Goal: Task Accomplishment & Management: Use online tool/utility

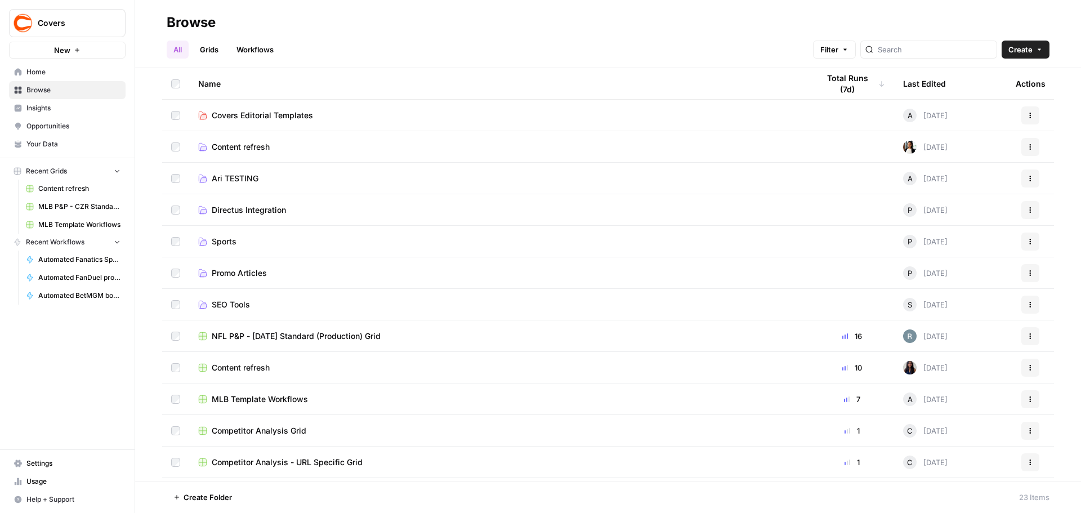
click at [239, 209] on span "Directus Integration" at bounding box center [249, 209] width 74 height 11
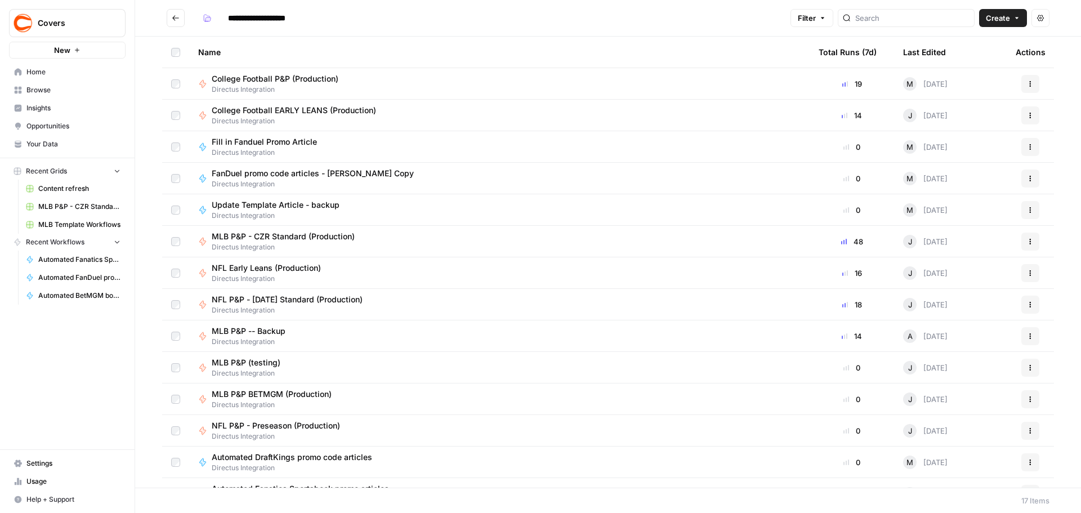
click at [177, 14] on button "Go back" at bounding box center [176, 18] width 18 height 18
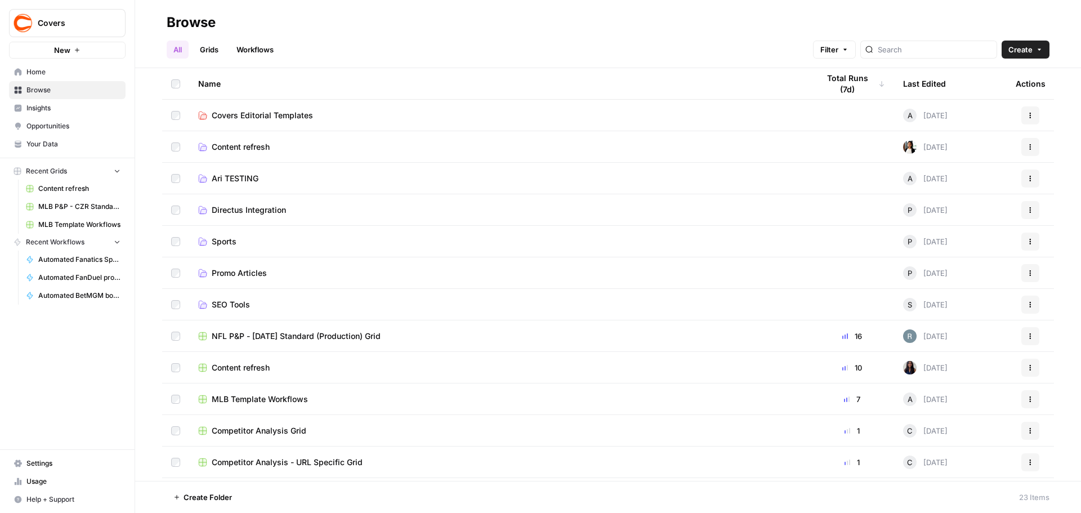
click at [257, 275] on span "Promo Articles" at bounding box center [239, 272] width 55 height 11
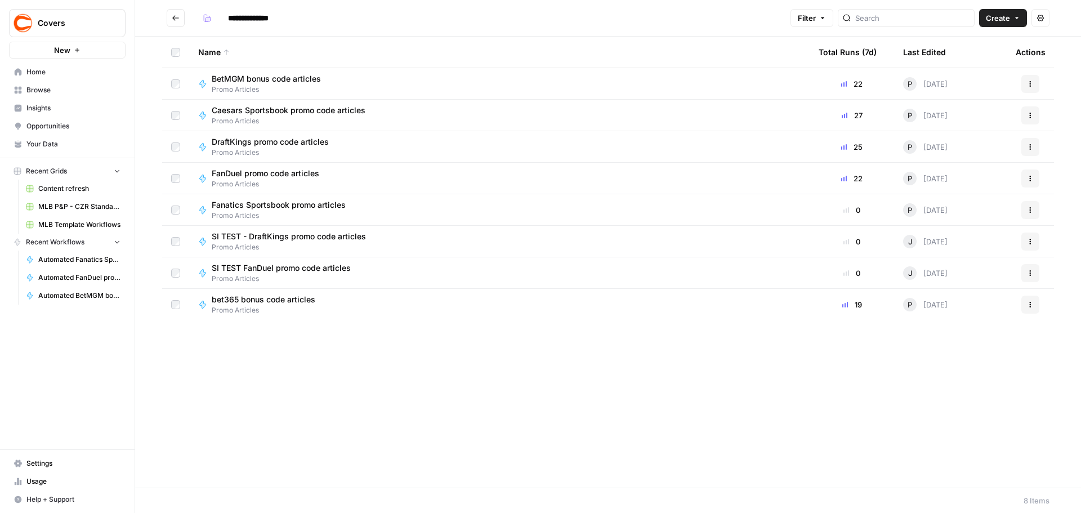
click at [171, 16] on button "Go back" at bounding box center [176, 18] width 18 height 18
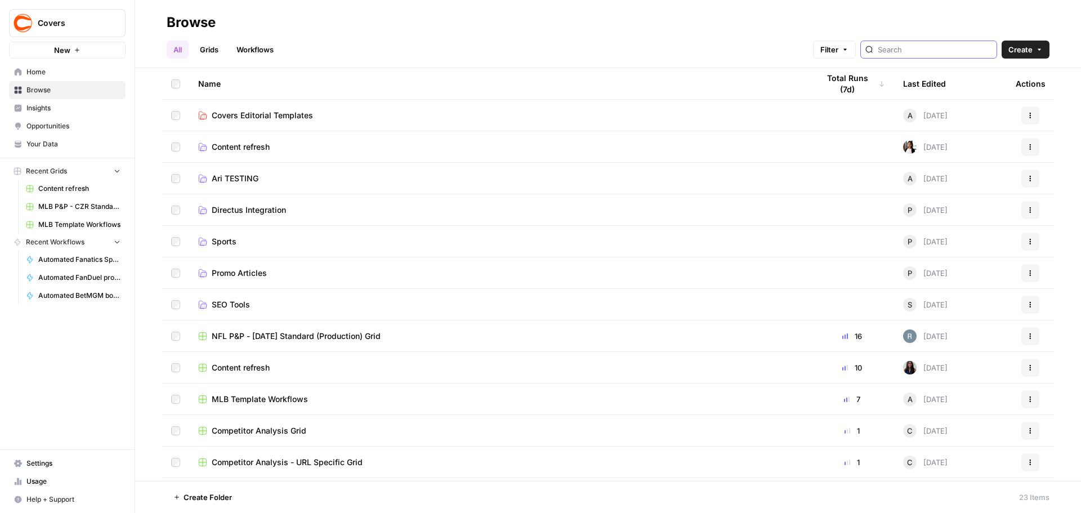
click at [899, 51] on input "search" at bounding box center [934, 49] width 114 height 11
type input "automated"
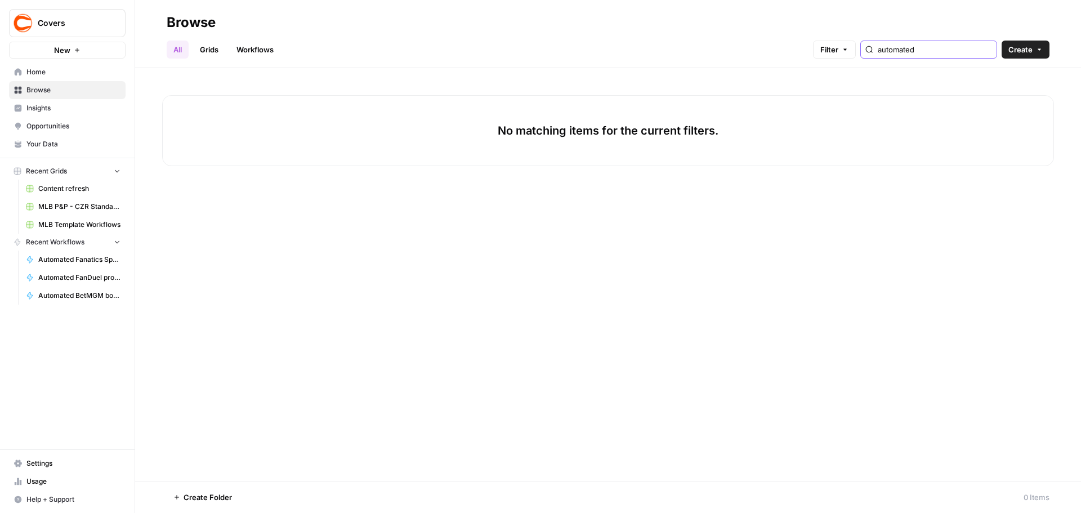
click at [986, 48] on input "automated" at bounding box center [934, 49] width 114 height 11
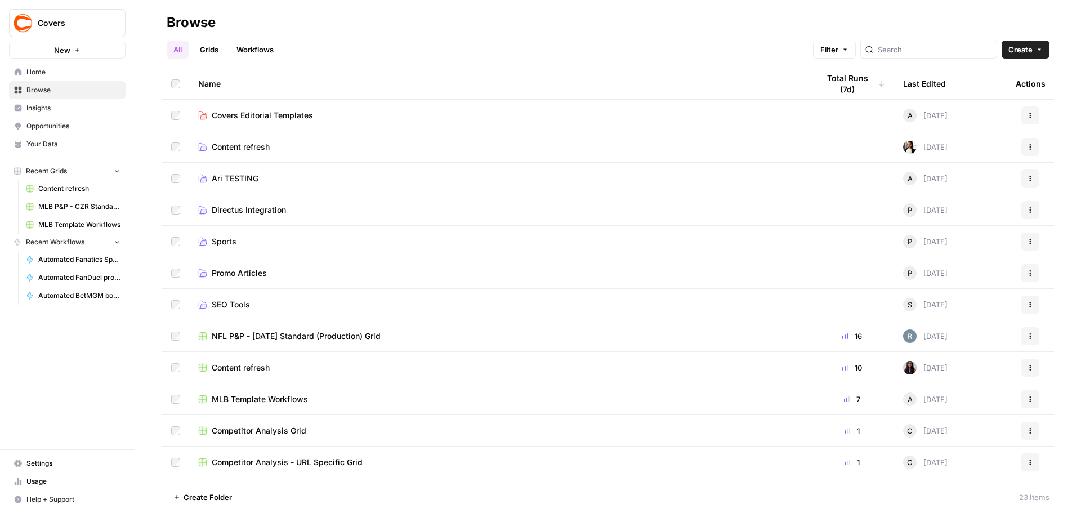
click at [243, 211] on span "Directus Integration" at bounding box center [249, 209] width 74 height 11
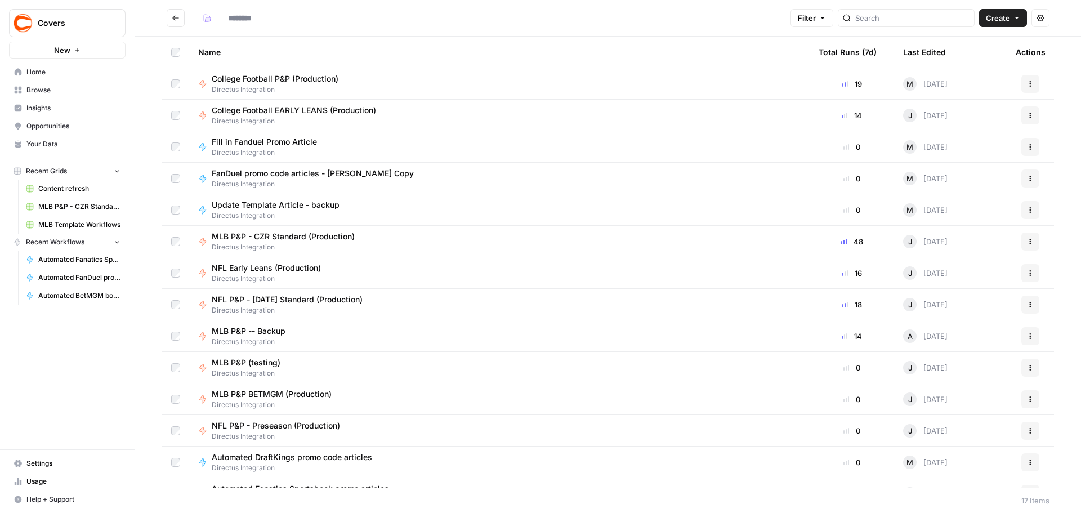
type input "**********"
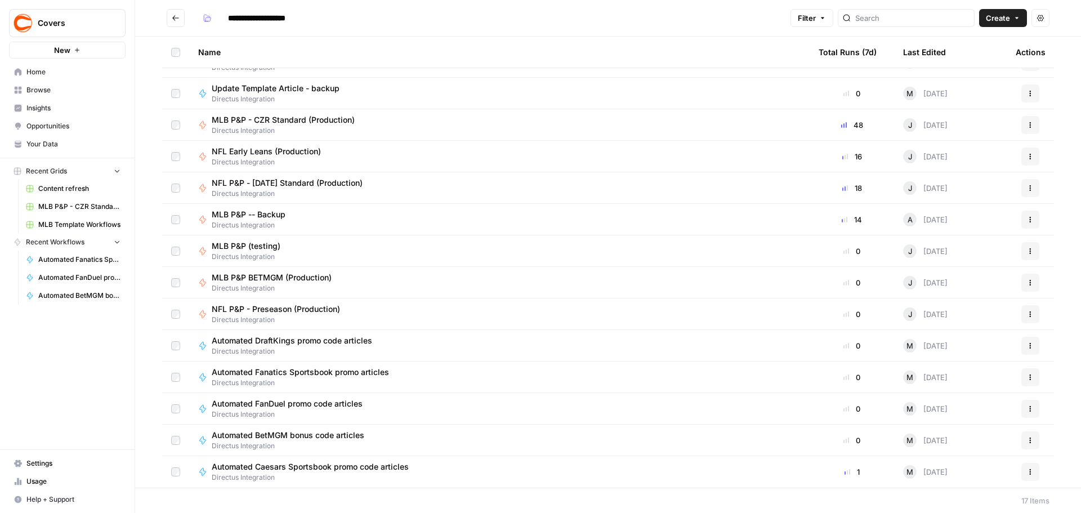
click at [342, 474] on span "Directus Integration" at bounding box center [315, 477] width 206 height 10
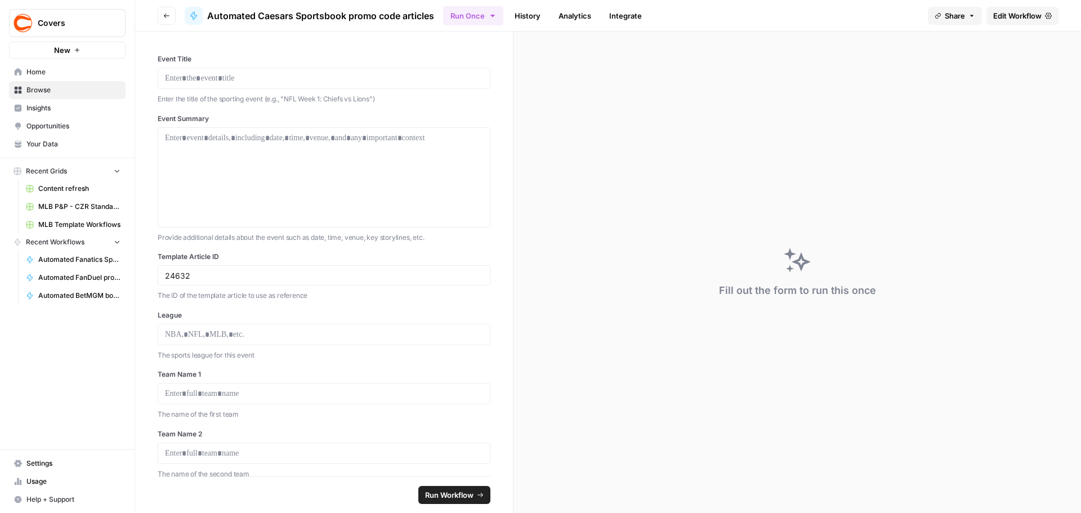
click at [1015, 15] on span "Edit Workflow" at bounding box center [1017, 15] width 48 height 11
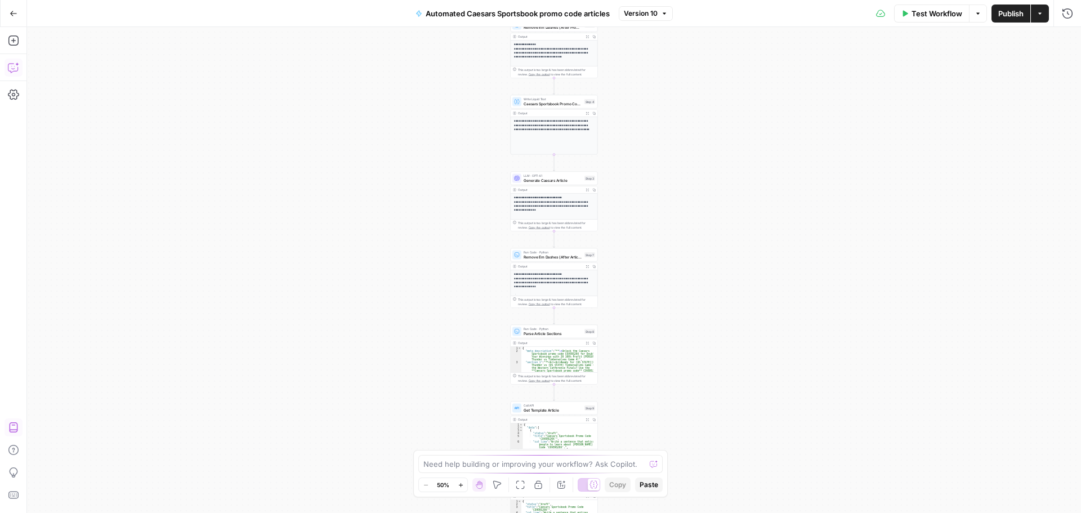
click at [14, 66] on icon "button" at bounding box center [13, 67] width 11 height 11
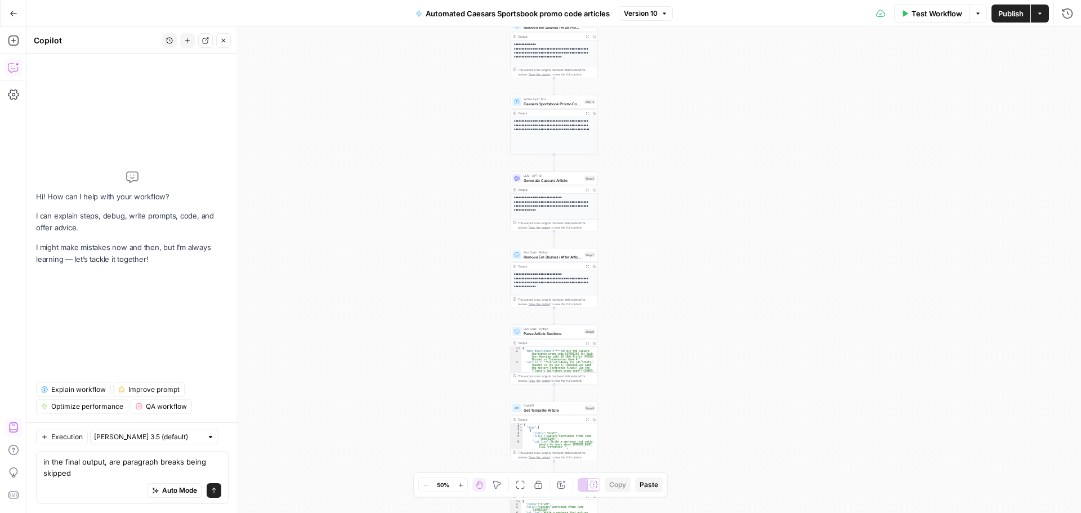
type textarea "in the final output, are paragraph breaks being skipped?"
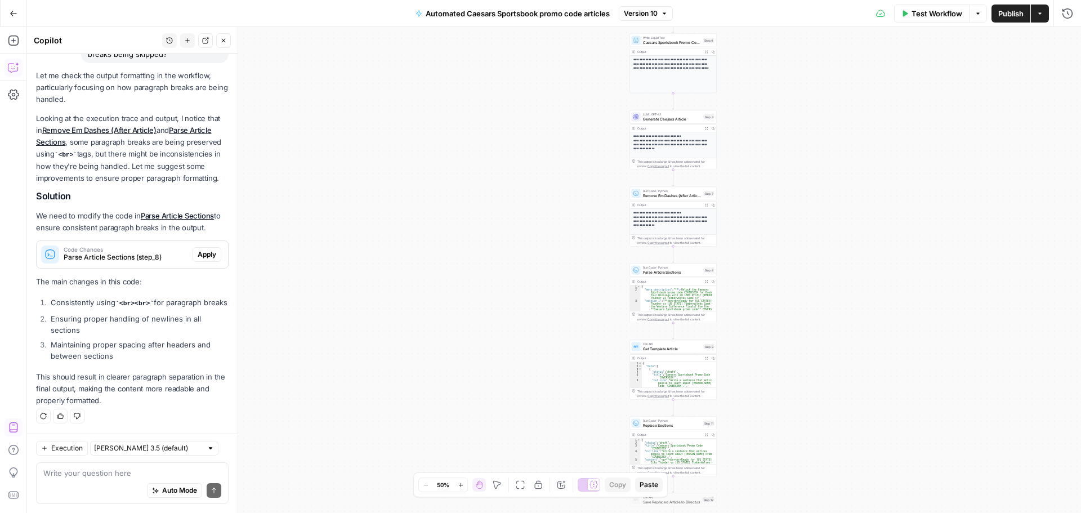
scroll to position [122, 0]
drag, startPoint x: 191, startPoint y: 241, endPoint x: 135, endPoint y: 279, distance: 67.7
click at [198, 249] on span "Apply" at bounding box center [207, 254] width 19 height 10
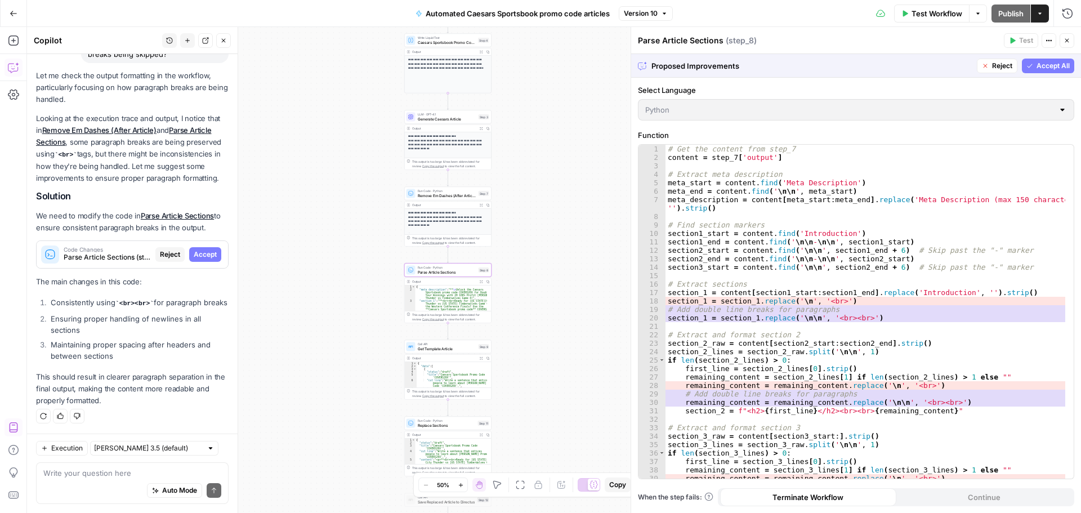
click at [194, 249] on span "Accept" at bounding box center [205, 254] width 23 height 10
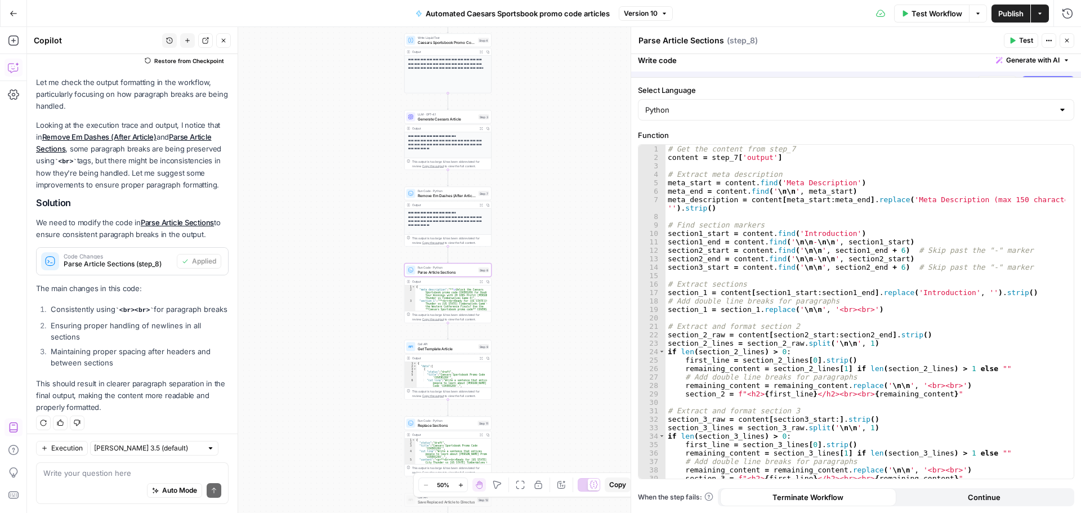
scroll to position [140, 0]
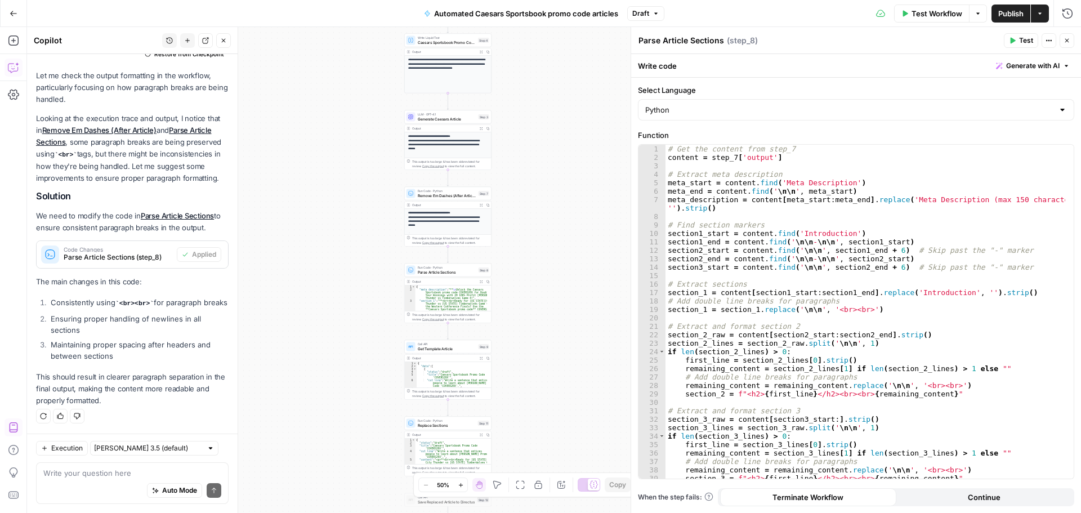
click at [937, 16] on span "Test Workflow" at bounding box center [936, 13] width 51 height 11
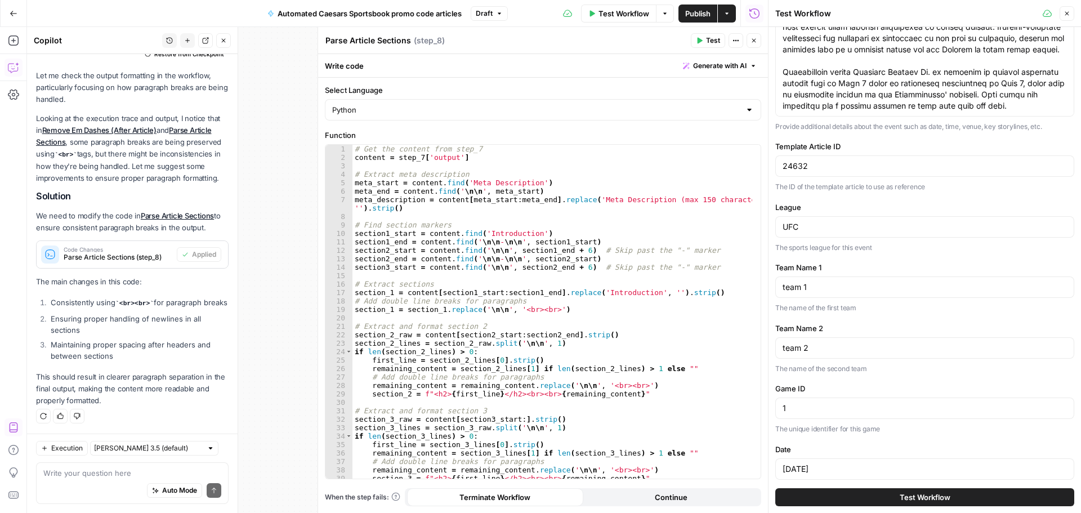
scroll to position [248, 0]
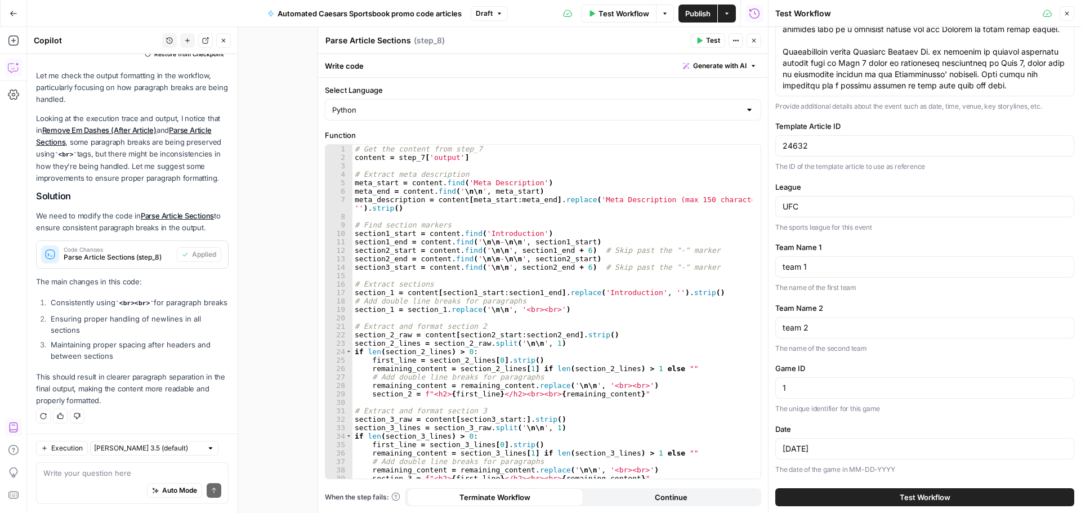
click at [874, 497] on button "Test Workflow" at bounding box center [924, 497] width 299 height 18
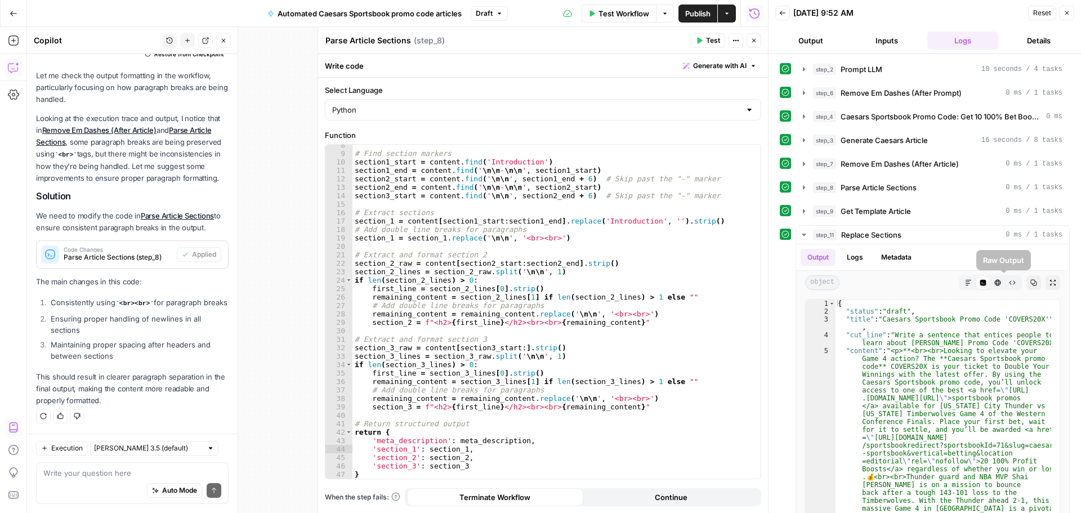
scroll to position [19, 0]
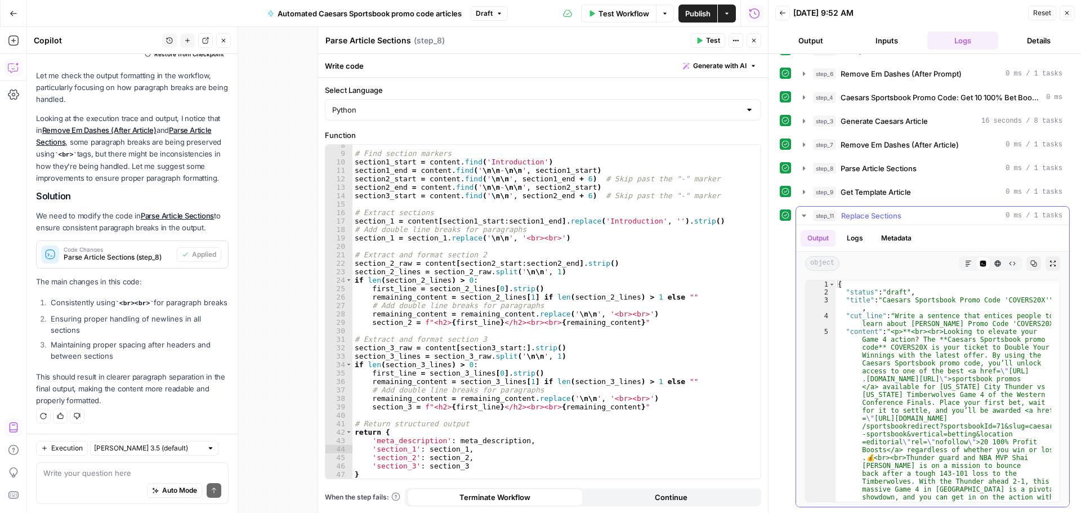
click at [800, 216] on icon "button" at bounding box center [803, 215] width 9 height 9
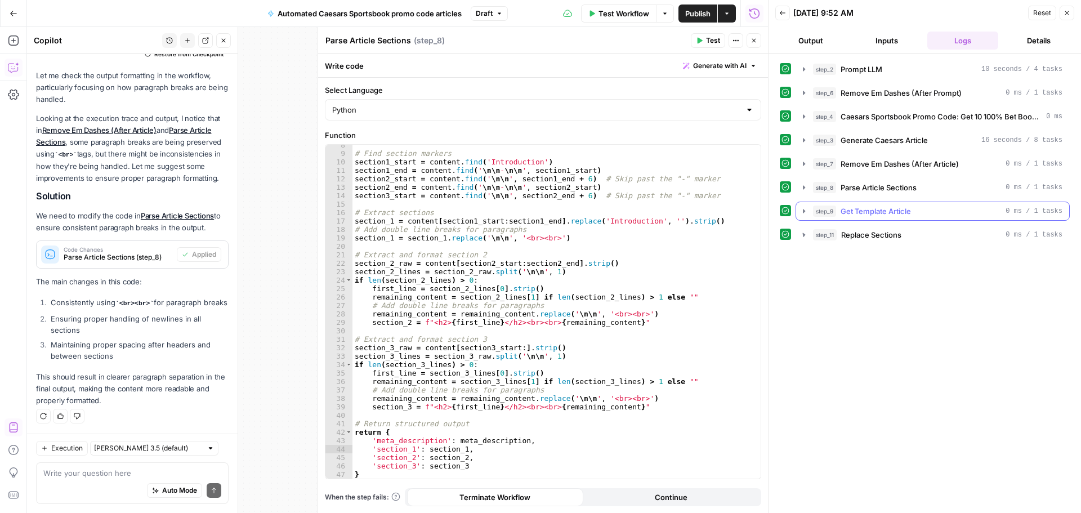
scroll to position [0, 0]
click at [804, 235] on icon "button" at bounding box center [804, 234] width 2 height 4
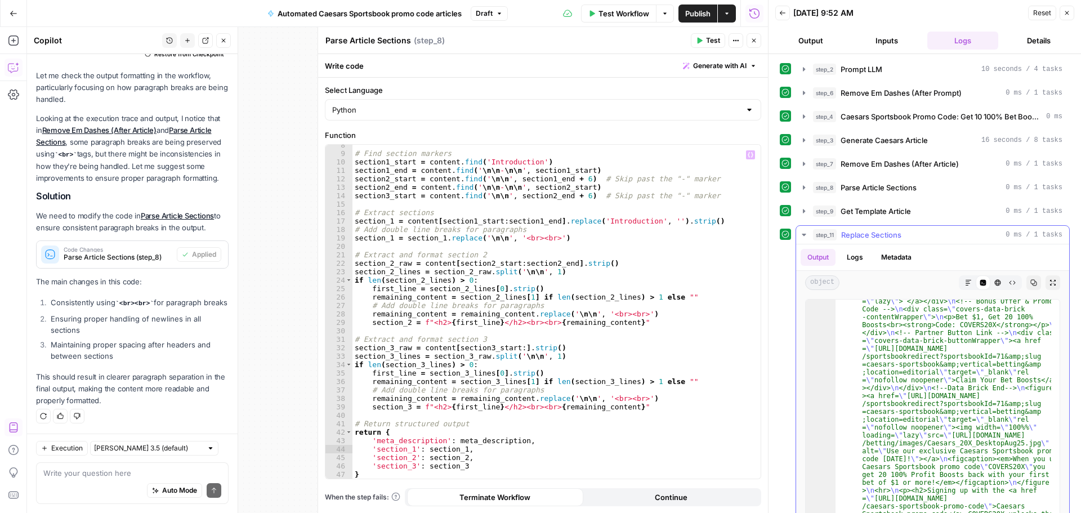
scroll to position [675, 0]
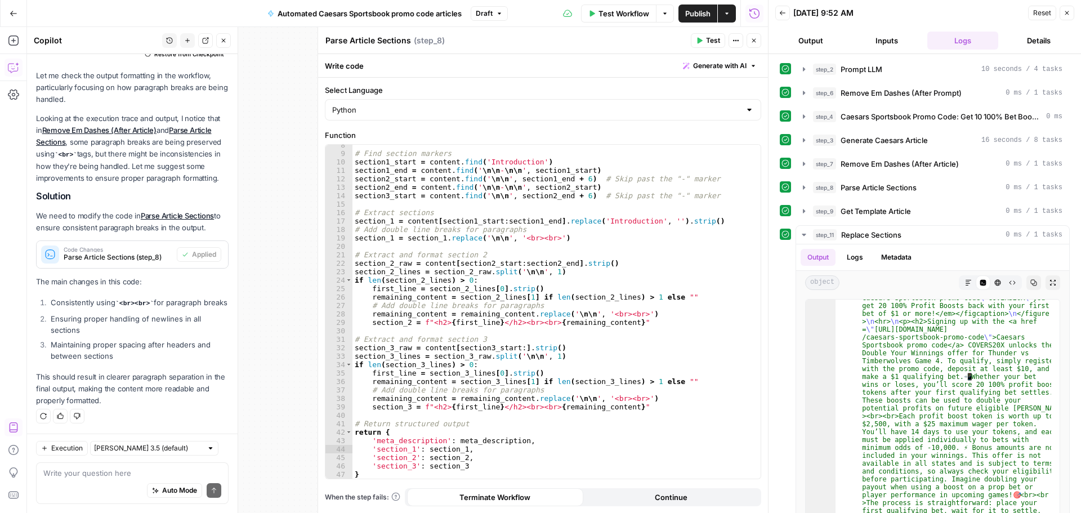
click at [749, 38] on button "Close" at bounding box center [753, 40] width 15 height 15
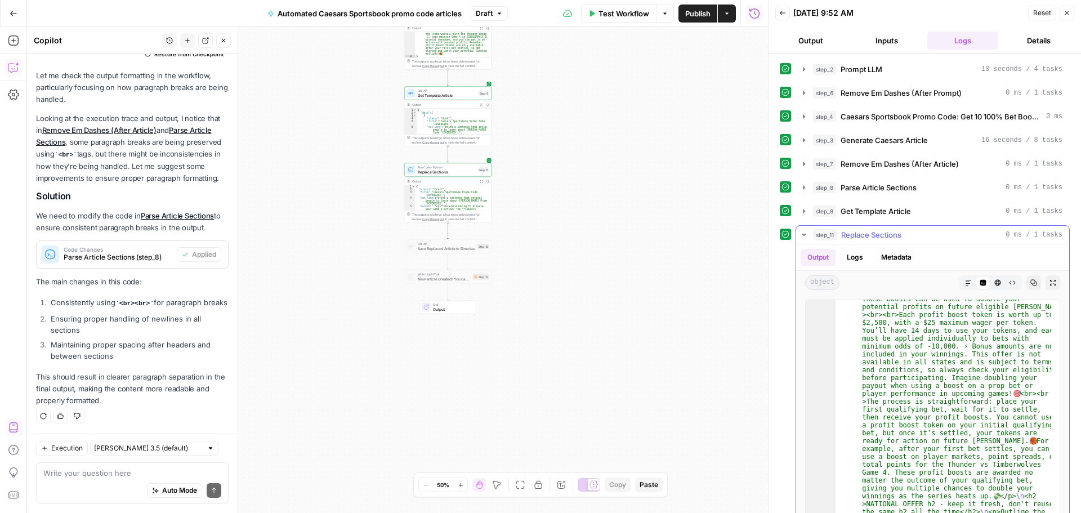
scroll to position [912, 0]
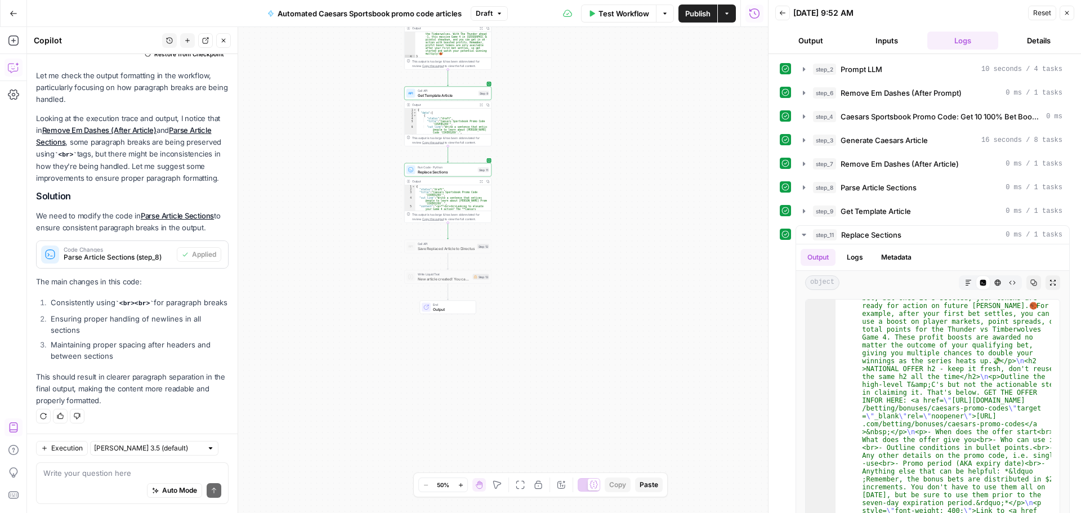
drag, startPoint x: 601, startPoint y: 307, endPoint x: 592, endPoint y: 303, distance: 9.8
click at [599, 306] on div "**********" at bounding box center [397, 270] width 741 height 486
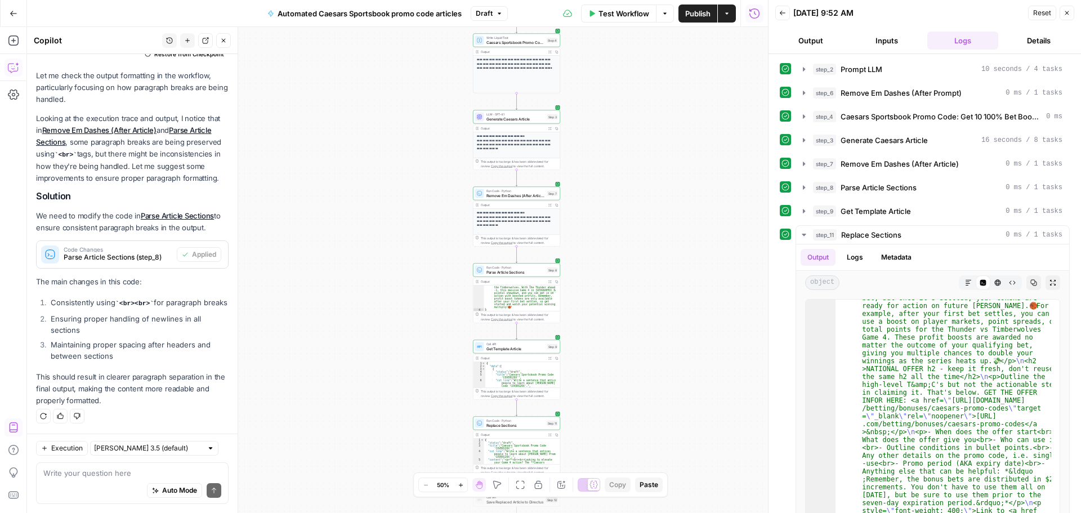
click at [691, 14] on span "Publish" at bounding box center [697, 13] width 25 height 11
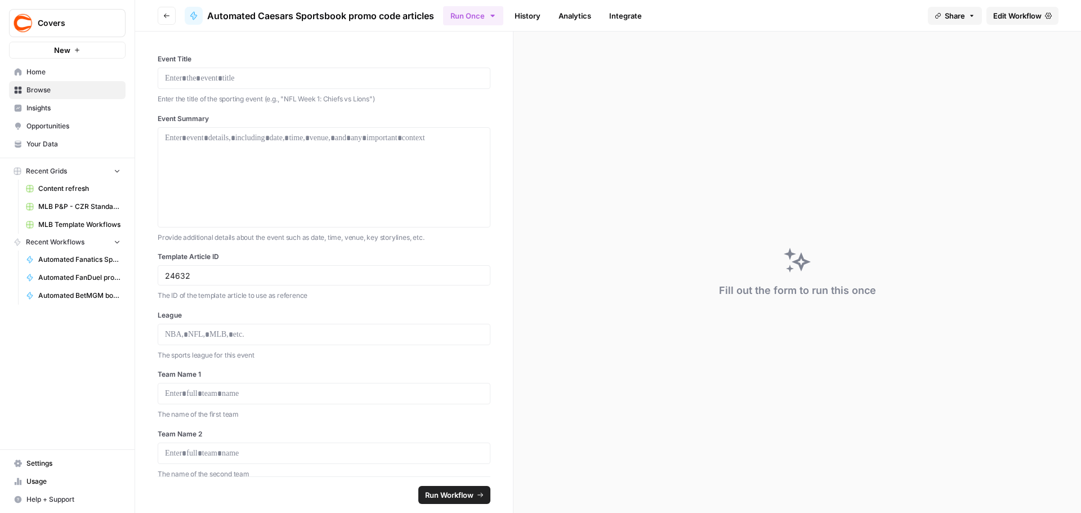
click at [169, 17] on icon "button" at bounding box center [166, 15] width 7 height 7
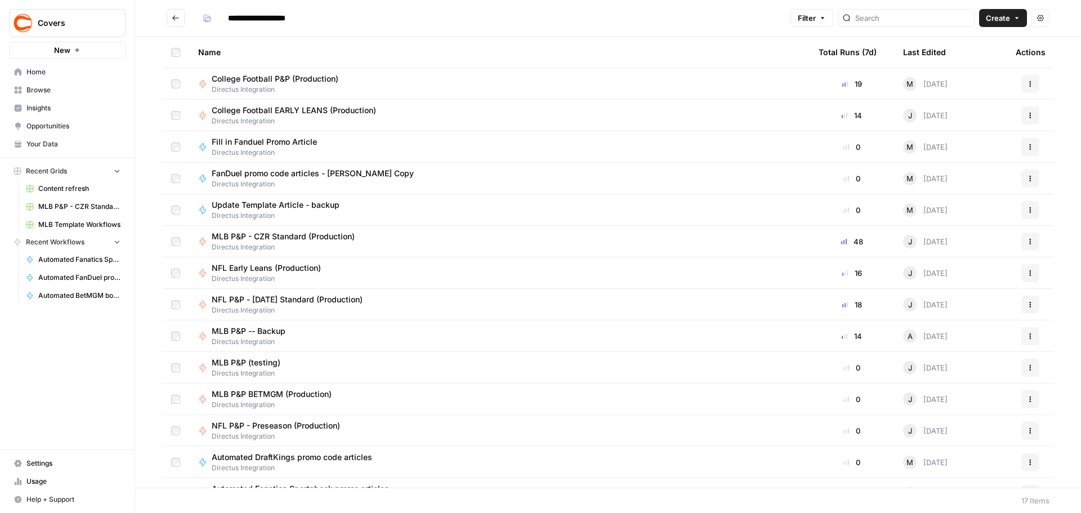
type input "**********"
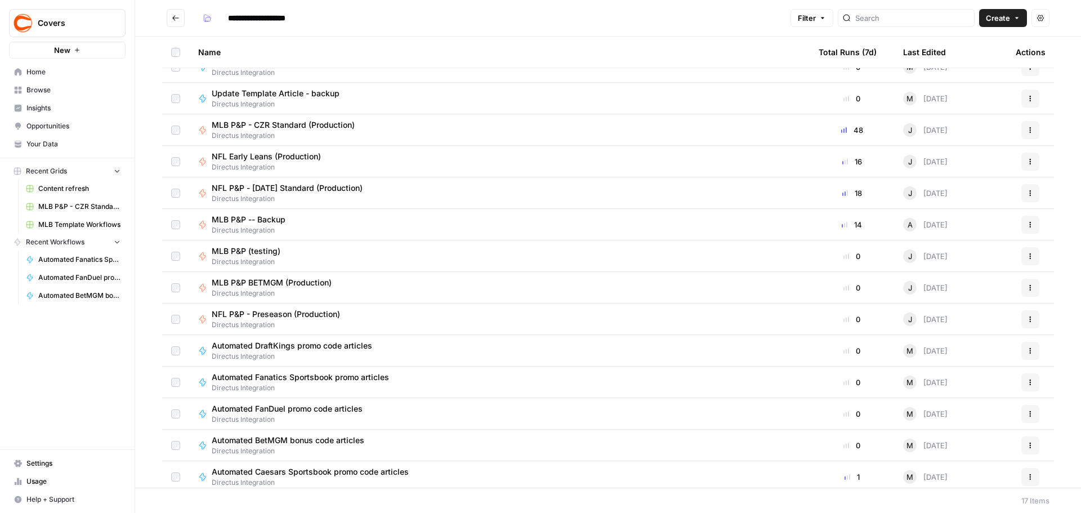
scroll to position [117, 0]
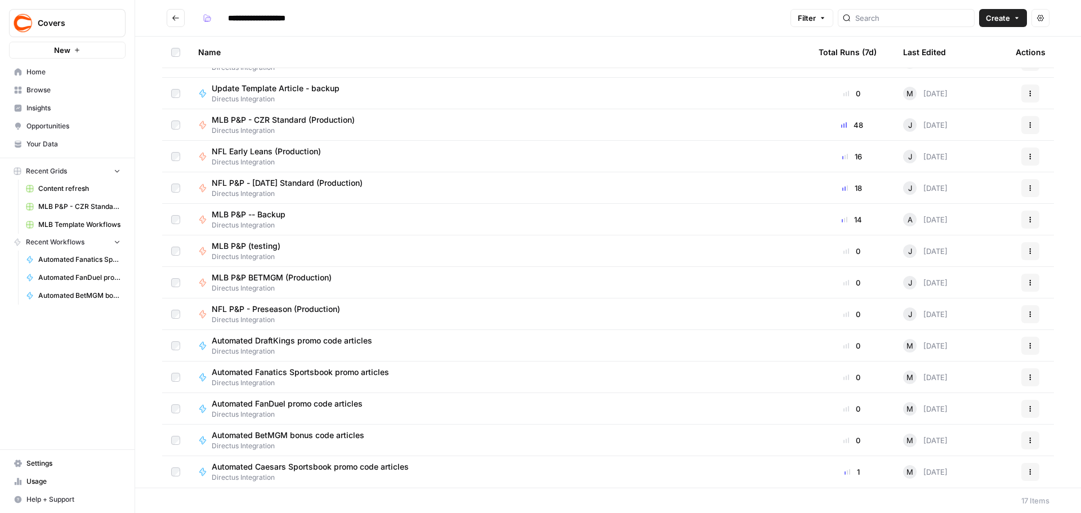
click at [405, 440] on div "Automated BetMGM bonus code articles Directus Integration" at bounding box center [499, 439] width 602 height 21
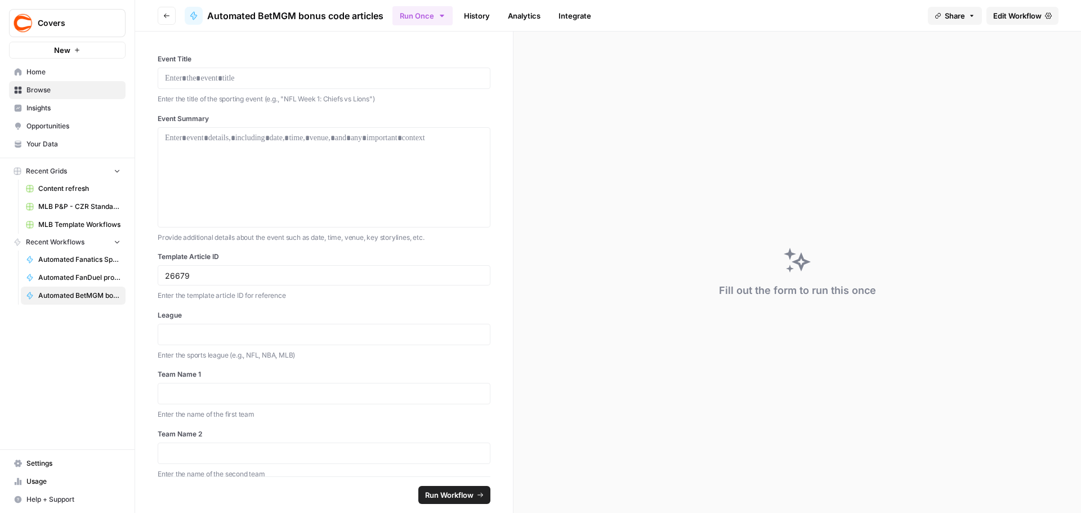
click at [1003, 12] on span "Edit Workflow" at bounding box center [1017, 15] width 48 height 11
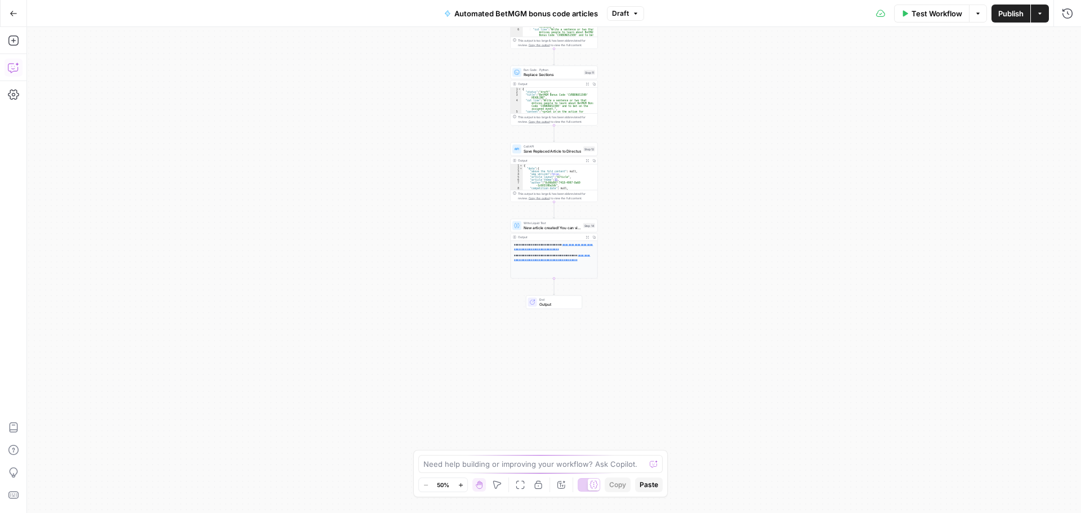
click at [14, 69] on icon "button" at bounding box center [12, 69] width 3 height 1
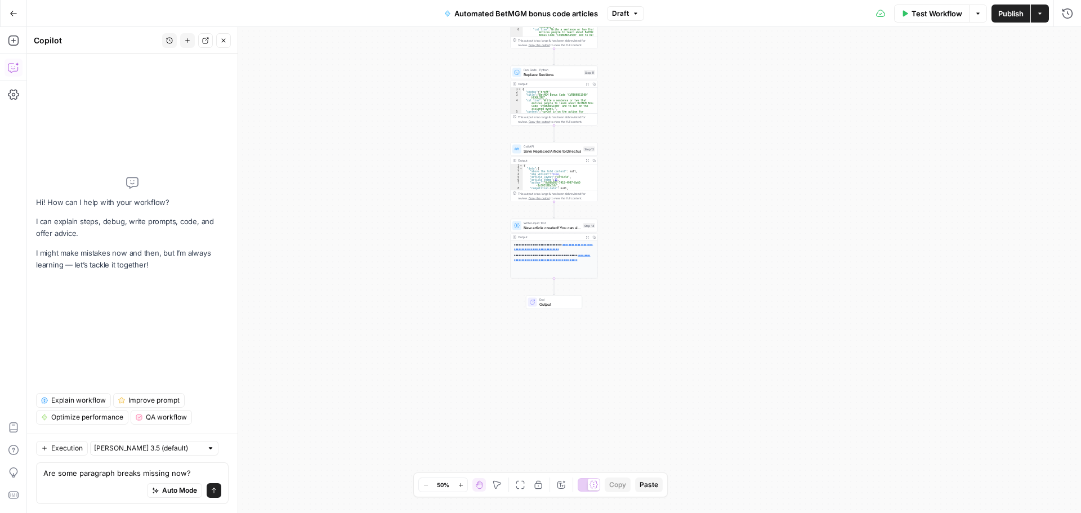
type textarea "Are some paragraph breaks missing now"
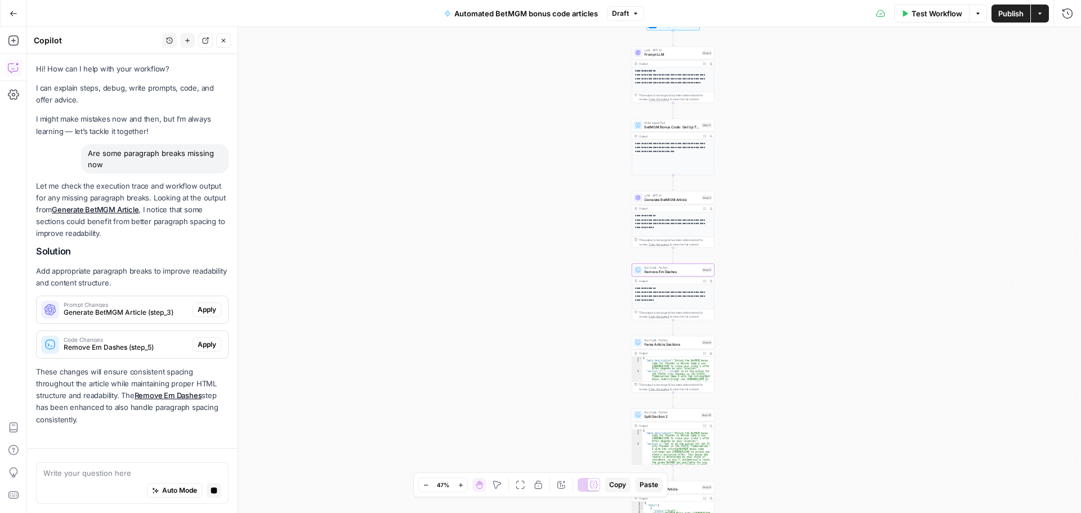
click at [129, 343] on span "Remove Em Dashes (step_5)" at bounding box center [126, 347] width 124 height 10
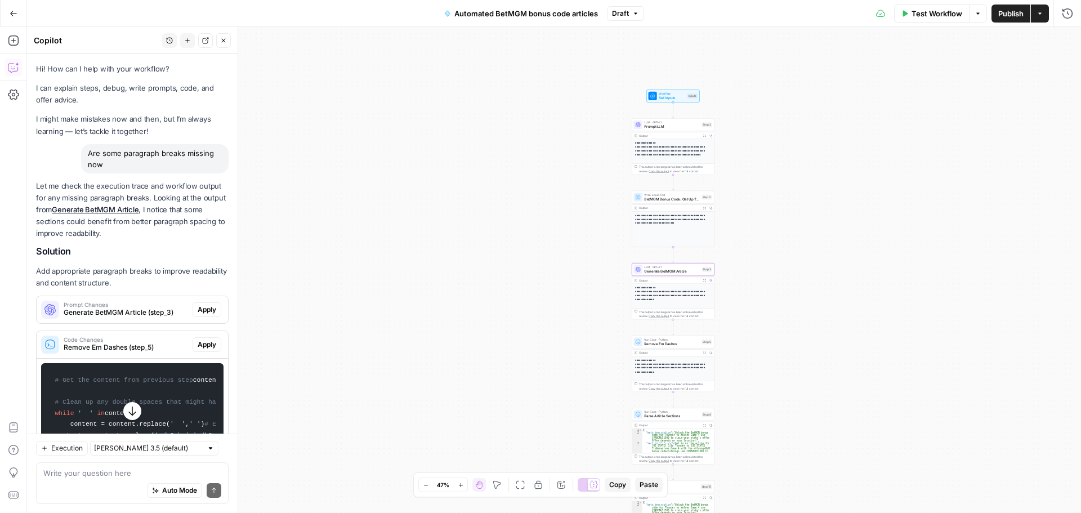
click at [198, 310] on span "Apply" at bounding box center [207, 309] width 19 height 10
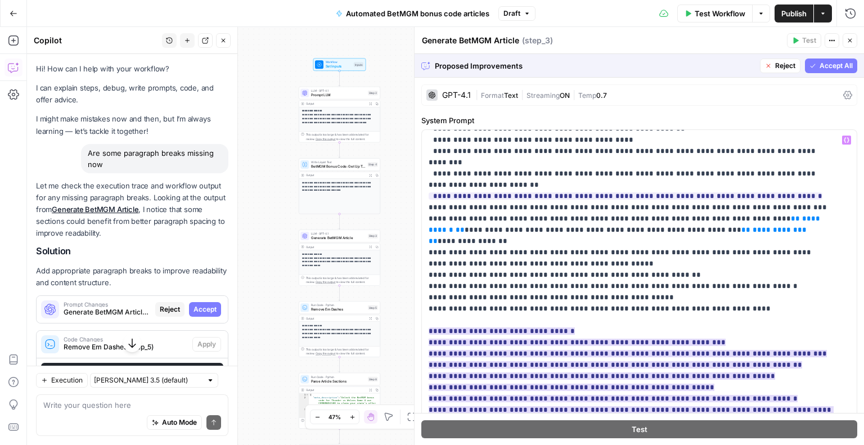
scroll to position [450, 0]
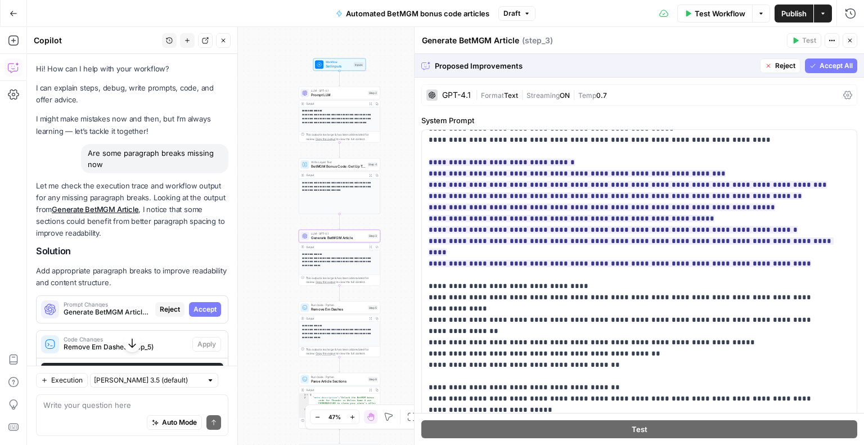
click at [194, 311] on span "Accept" at bounding box center [205, 309] width 23 height 10
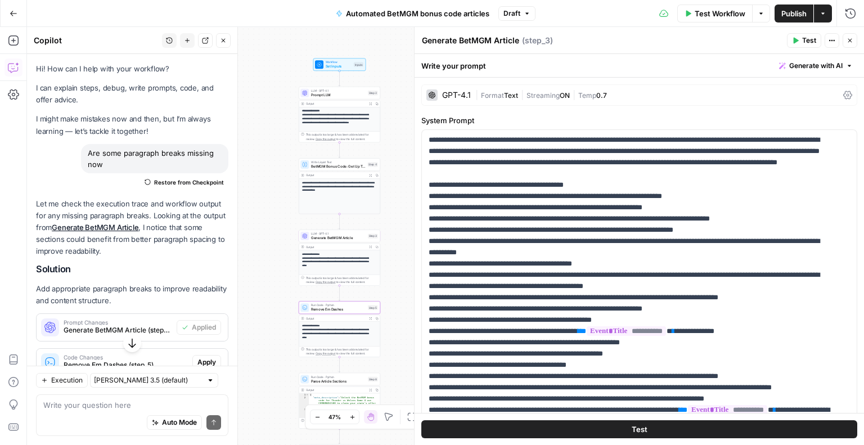
scroll to position [113, 0]
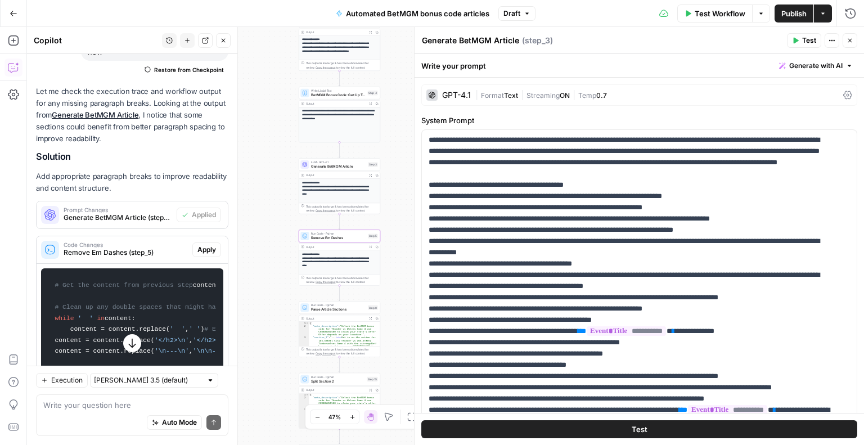
click at [196, 254] on button "Apply" at bounding box center [206, 250] width 29 height 15
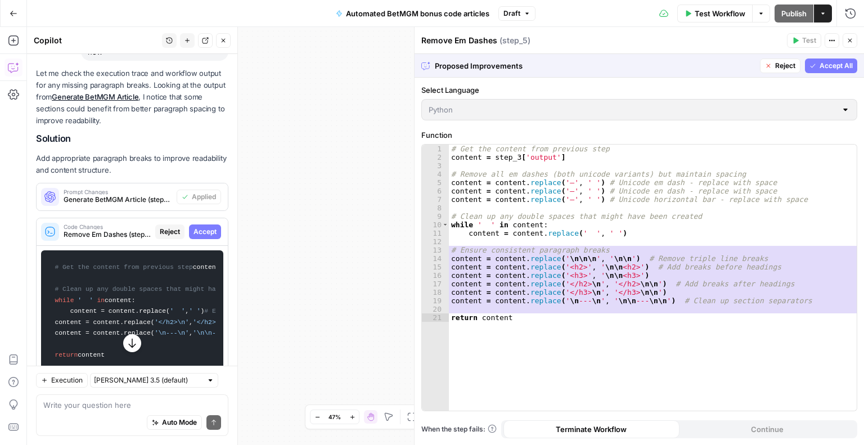
click at [194, 232] on span "Accept" at bounding box center [205, 232] width 23 height 10
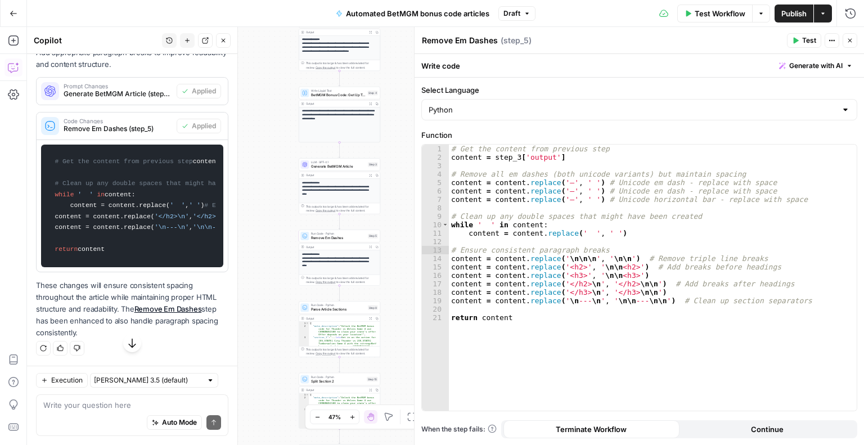
scroll to position [375, 0]
click at [785, 15] on span "Publish" at bounding box center [794, 13] width 25 height 11
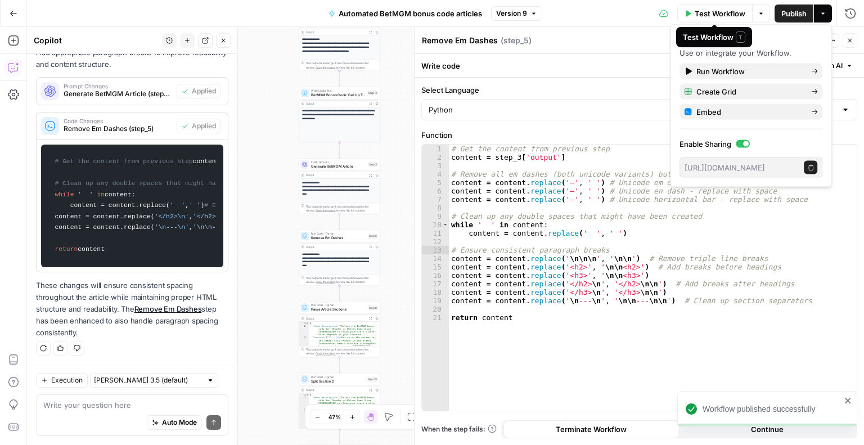
click at [702, 8] on span "Test Workflow" at bounding box center [720, 13] width 51 height 11
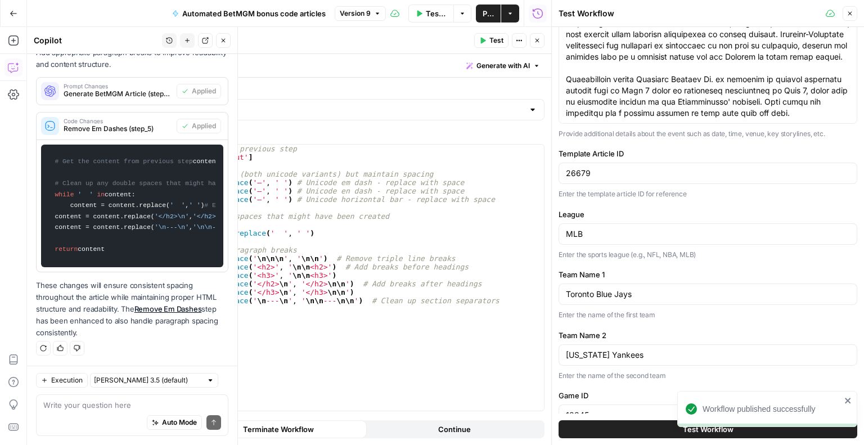
scroll to position [314, 0]
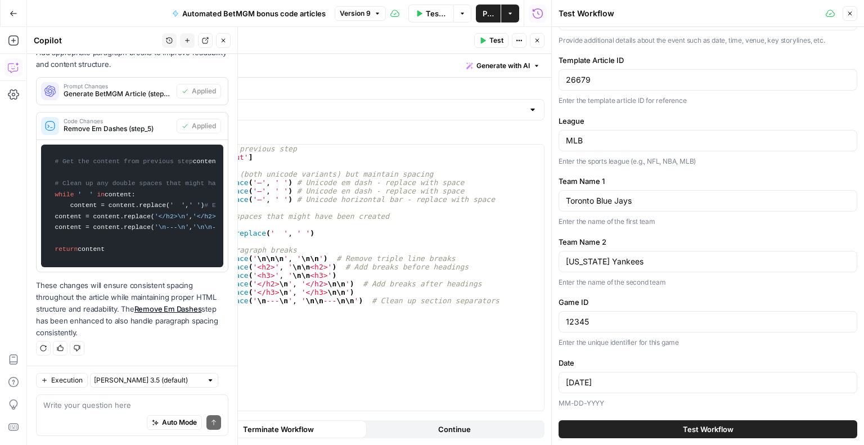
click at [670, 429] on button "Test Workflow" at bounding box center [708, 429] width 299 height 18
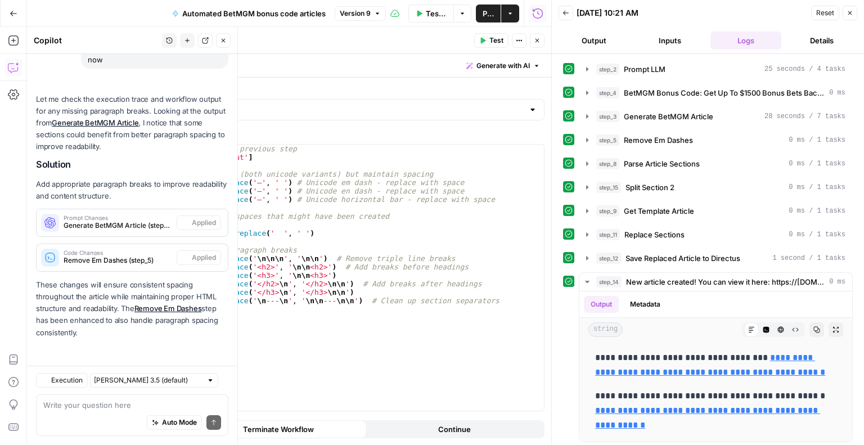
scroll to position [103, 0]
